Goal: Task Accomplishment & Management: Use online tool/utility

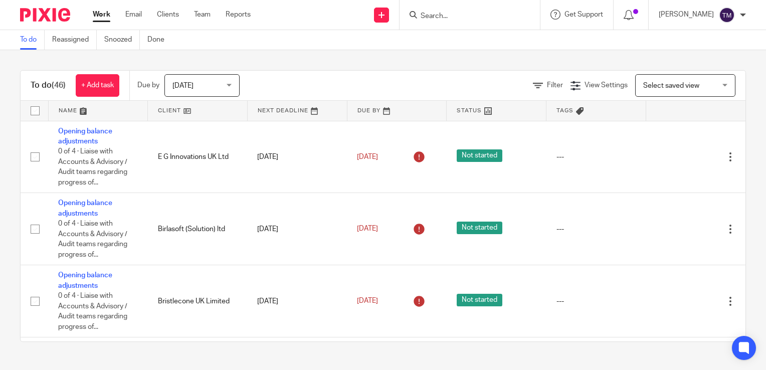
click at [442, 15] on input "Search" at bounding box center [464, 16] width 90 height 9
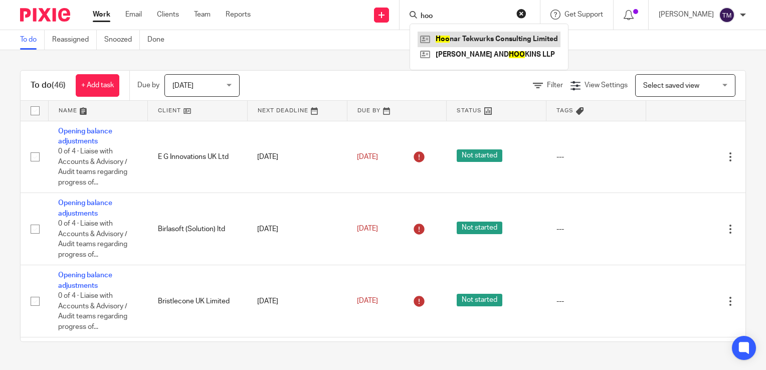
type input "hoo"
click at [514, 43] on link at bounding box center [488, 39] width 143 height 15
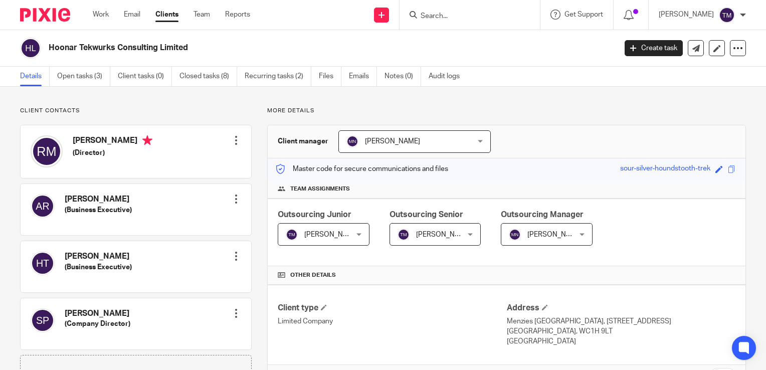
scroll to position [4, 0]
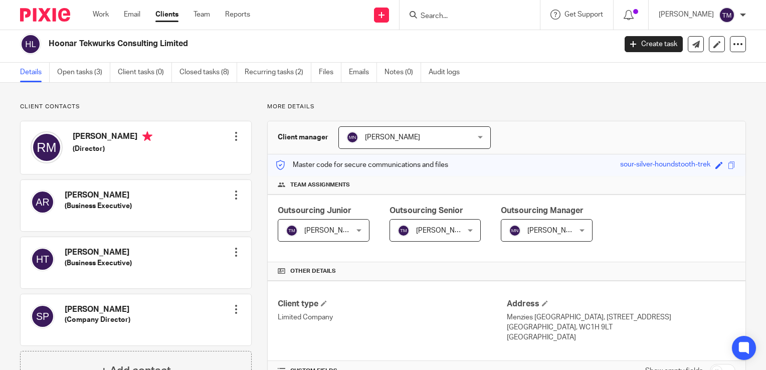
click at [353, 183] on h4 "Team assignments" at bounding box center [506, 185] width 457 height 8
click at [86, 69] on link "Open tasks (3)" at bounding box center [83, 73] width 53 height 20
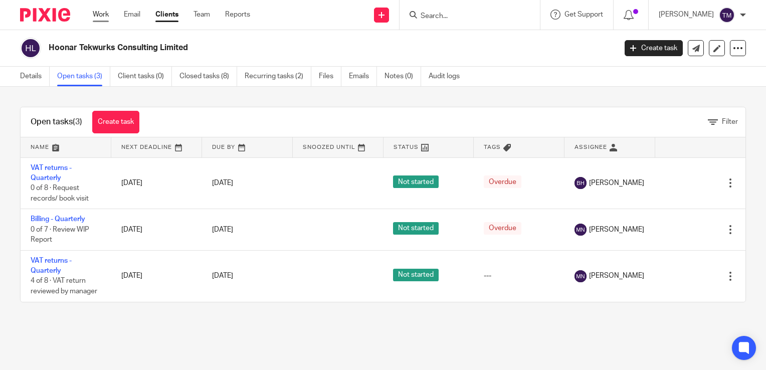
click at [103, 15] on link "Work" at bounding box center [101, 15] width 16 height 10
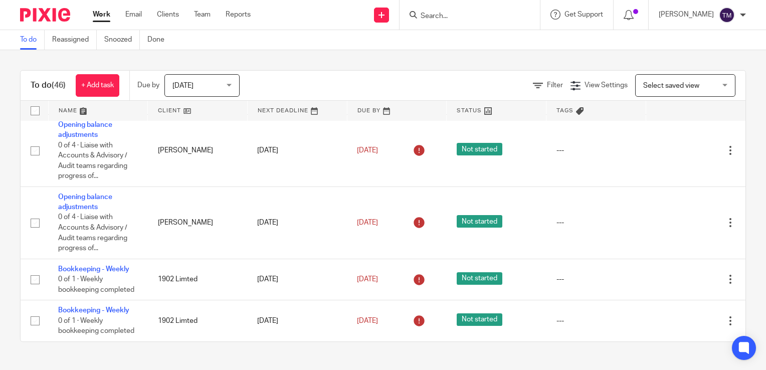
scroll to position [2369, 0]
click at [468, 19] on input "Search" at bounding box center [464, 16] width 90 height 9
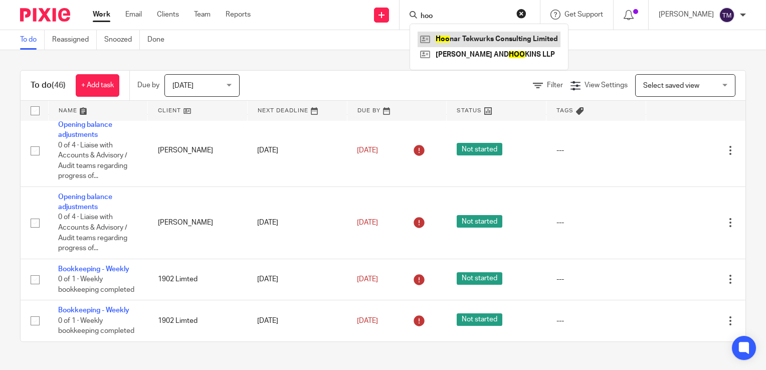
type input "hoo"
click at [460, 34] on link at bounding box center [488, 39] width 143 height 15
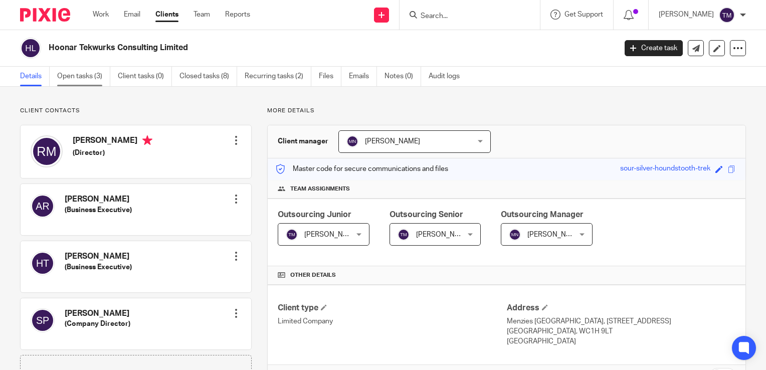
click at [79, 76] on link "Open tasks (3)" at bounding box center [83, 77] width 53 height 20
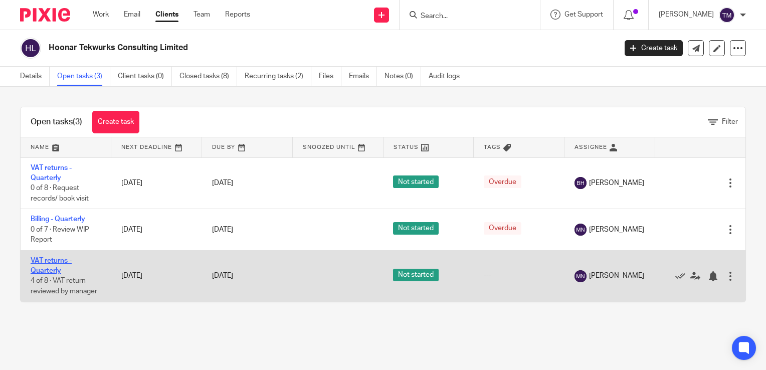
click at [54, 269] on link "VAT returns - Quarterly" at bounding box center [51, 265] width 41 height 17
